Goal: Check status: Check status

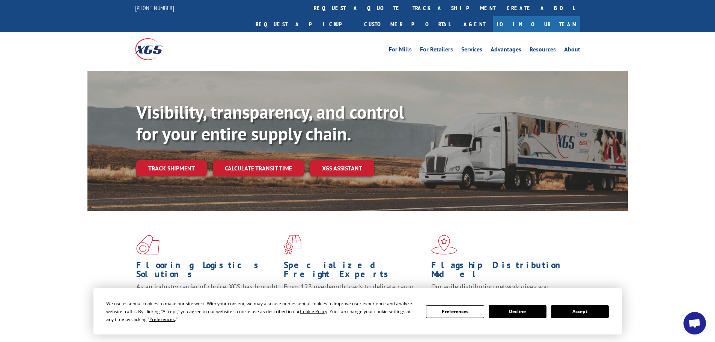
click at [407, 11] on link "track a shipment" at bounding box center [454, 8] width 94 height 16
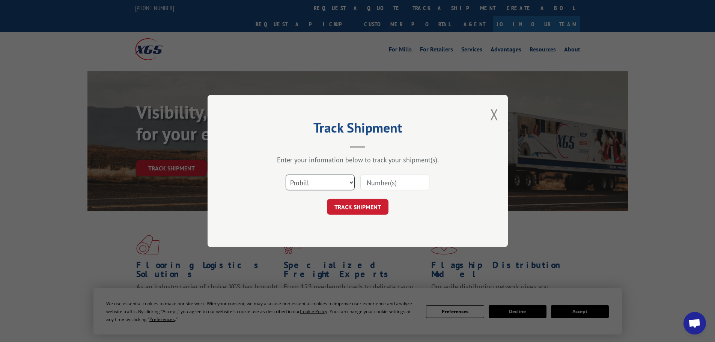
click at [331, 185] on select "Select category... Probill BOL PO" at bounding box center [320, 182] width 69 height 16
select select "bol"
click at [286, 174] on select "Select category... Probill BOL PO" at bounding box center [320, 182] width 69 height 16
click at [397, 182] on input at bounding box center [394, 182] width 69 height 16
type input "6044826"
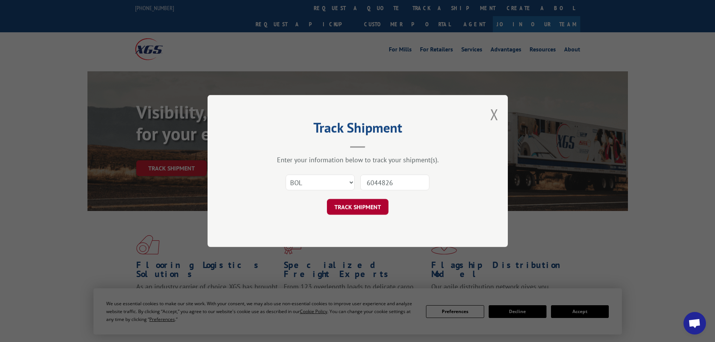
click at [348, 211] on button "TRACK SHIPMENT" at bounding box center [358, 207] width 62 height 16
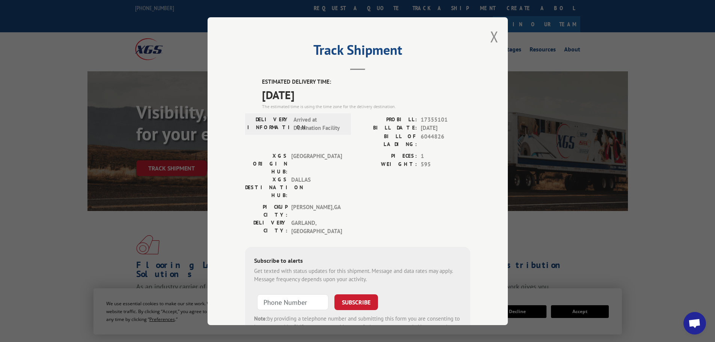
click at [484, 41] on div "Track Shipment ESTIMATED DELIVERY TIME: [DATE] The estimated time is using the …" at bounding box center [357, 171] width 300 height 308
click at [490, 39] on button "Close modal" at bounding box center [494, 37] width 8 height 20
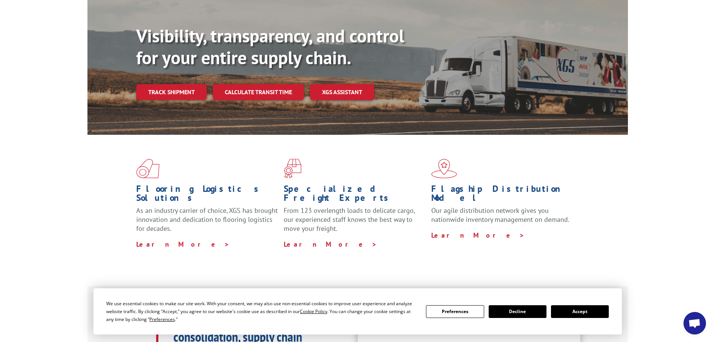
scroll to position [150, 0]
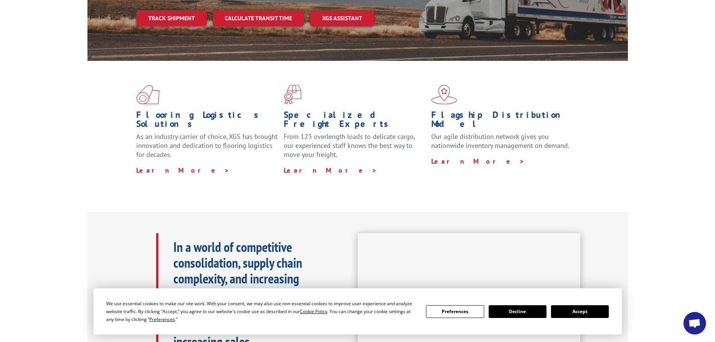
click at [580, 311] on button "Accept" at bounding box center [580, 311] width 58 height 13
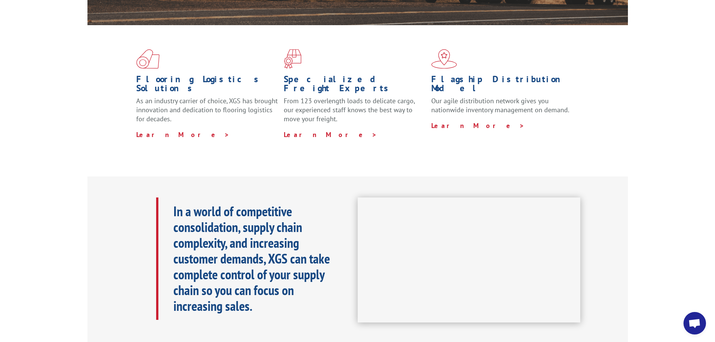
scroll to position [188, 0]
